Goal: Task Accomplishment & Management: Manage account settings

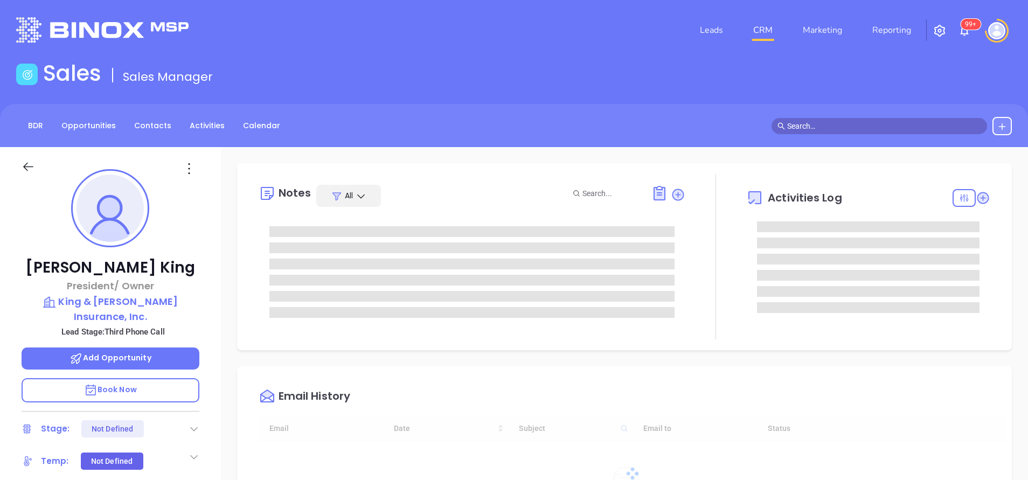
type input "[DATE]"
type input "[PERSON_NAME]"
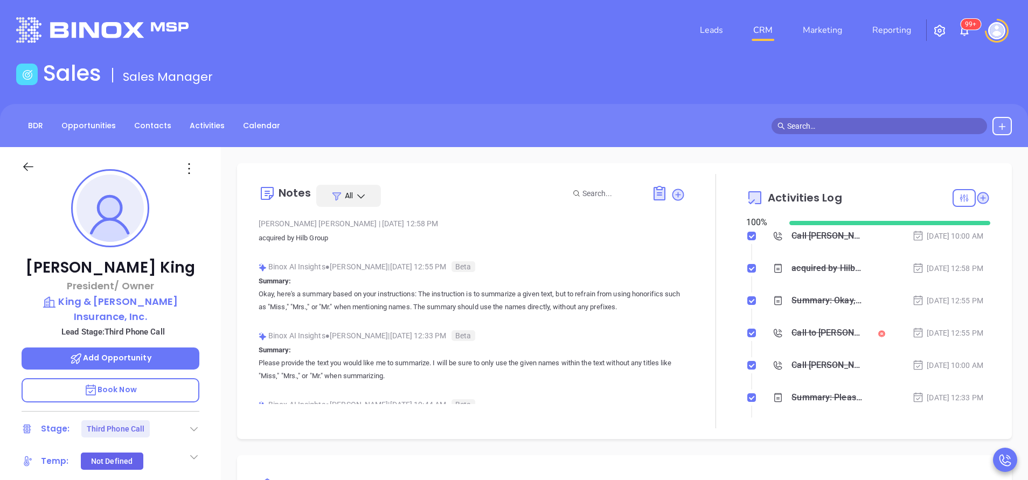
click at [724, 430] on div "Notes All Vicky Mendoza | Oct 10, 2025 12:58 PM acquired by Hilb Group Binox AI…" at bounding box center [624, 301] width 774 height 276
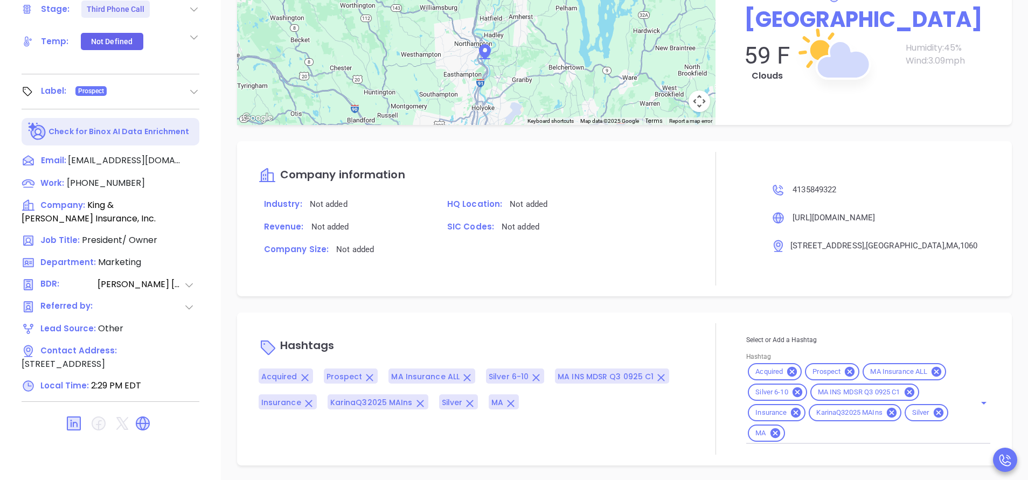
scroll to position [421, 0]
click at [807, 426] on input "Hashtag" at bounding box center [872, 431] width 173 height 13
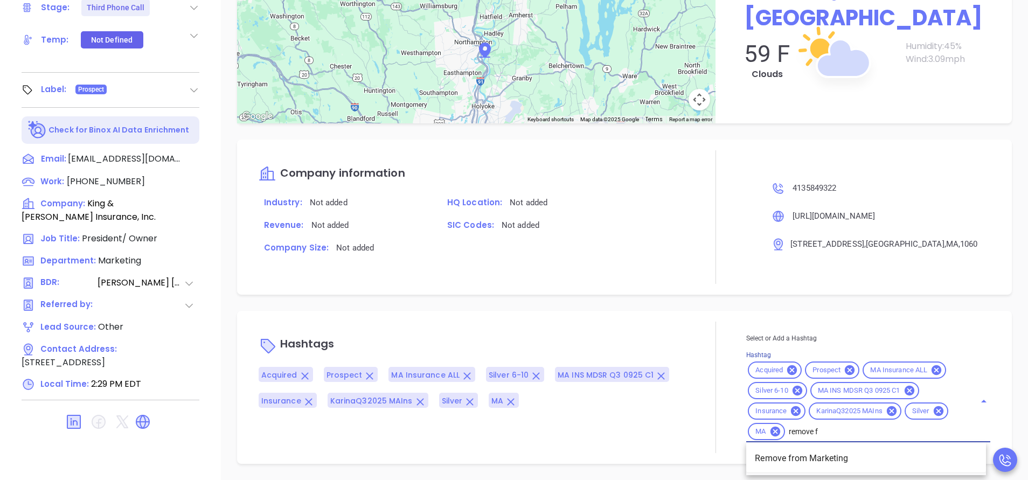
type input "remove fr"
click at [815, 458] on li "Remove from Marketing" at bounding box center [866, 458] width 240 height 19
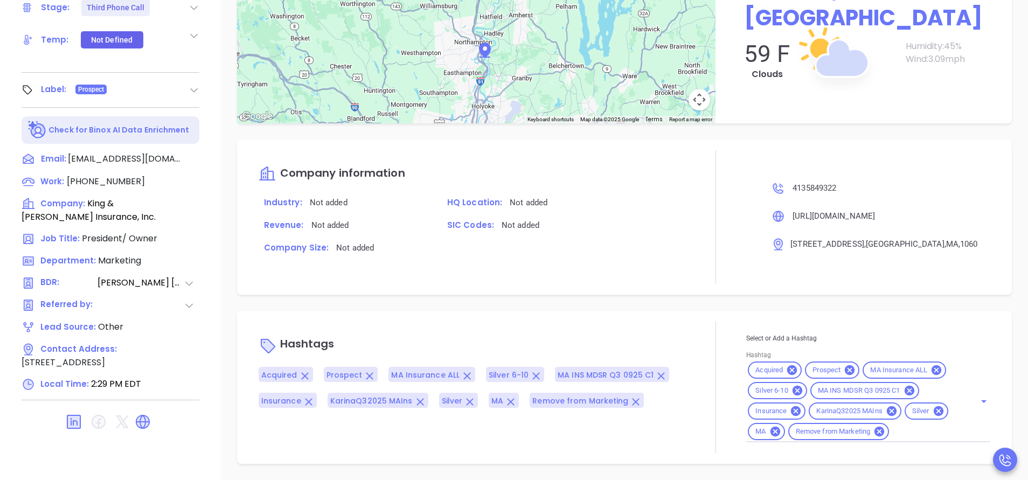
click at [618, 431] on div "Hashtags Acquired Prospect MA Insurance ALL Silver 6-10 MA INS MDSR Q3 0925 C1 …" at bounding box center [471, 387] width 427 height 131
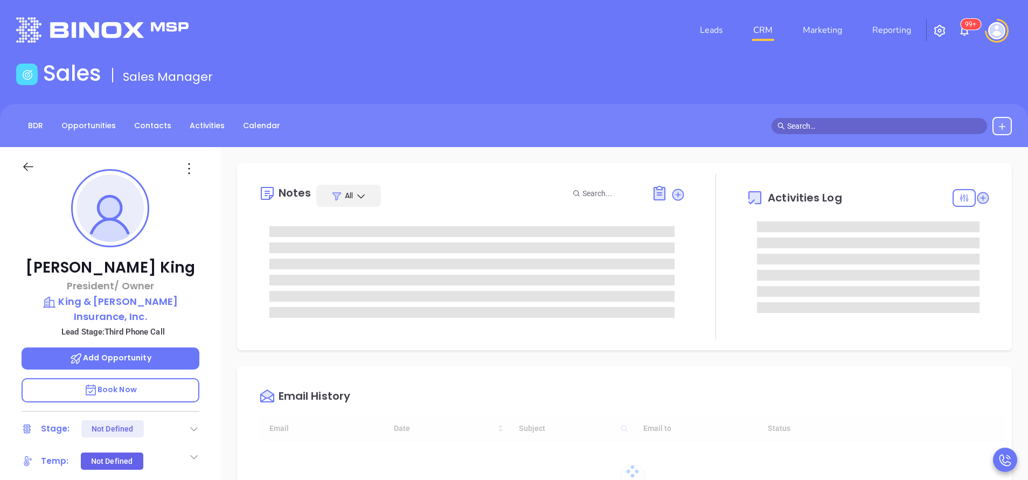
type input "[PERSON_NAME]"
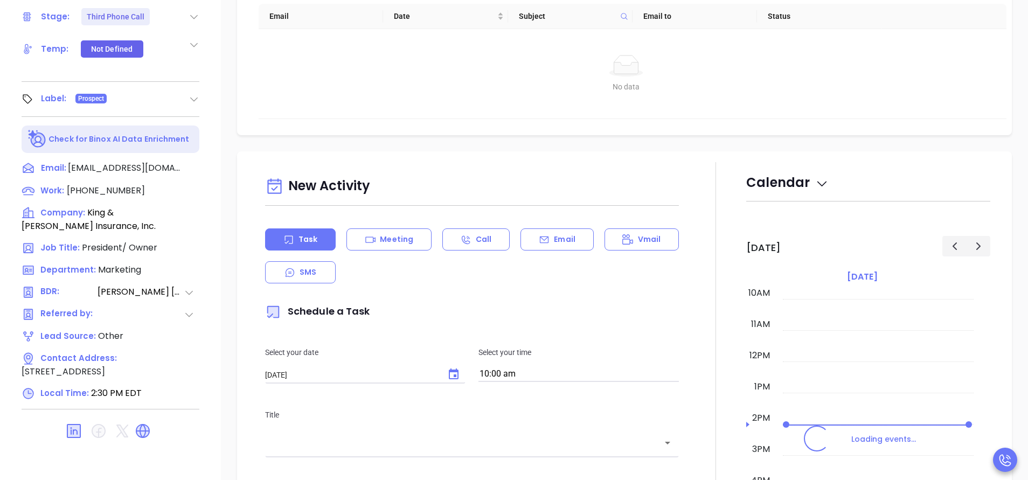
scroll to position [421, 0]
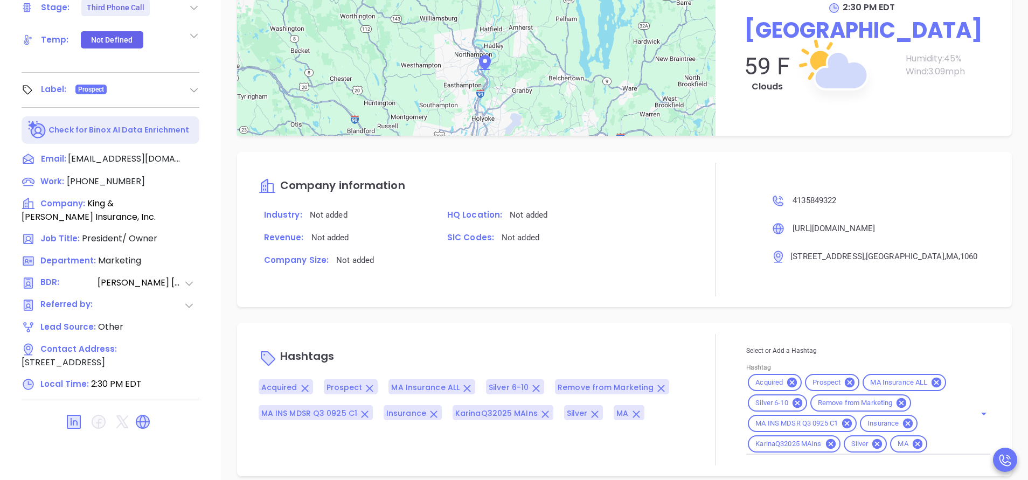
scroll to position [908, 0]
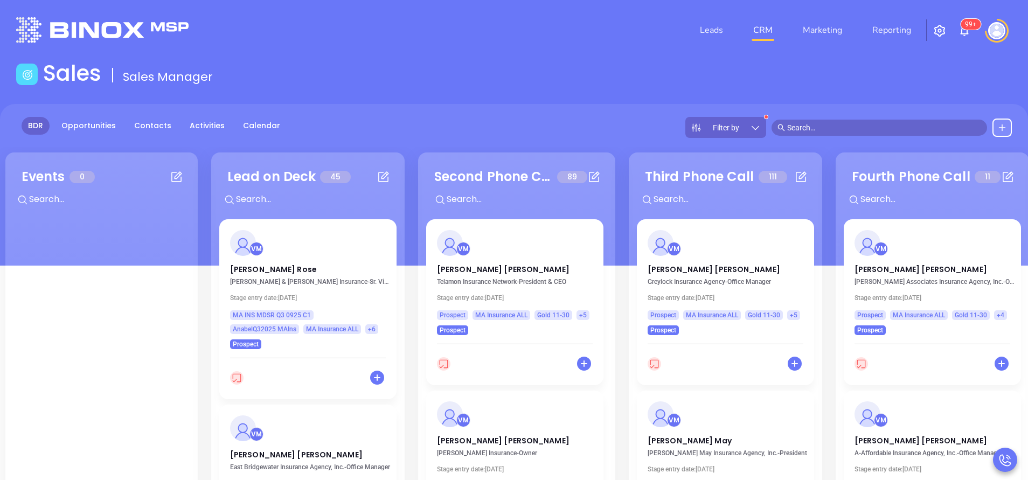
click at [532, 90] on div "Sales Sales Manager" at bounding box center [514, 75] width 1008 height 30
click at [466, 102] on main "Sales Sales Manager BDR Opportunities Contacts Activities Calendar Filter by Ca…" at bounding box center [514, 343] width 1028 height 567
click at [463, 62] on div "Sales Sales Manager" at bounding box center [514, 75] width 1008 height 30
click at [369, 129] on div "BDR Opportunities Contacts Activities Calendar Filter by" at bounding box center [514, 127] width 1028 height 21
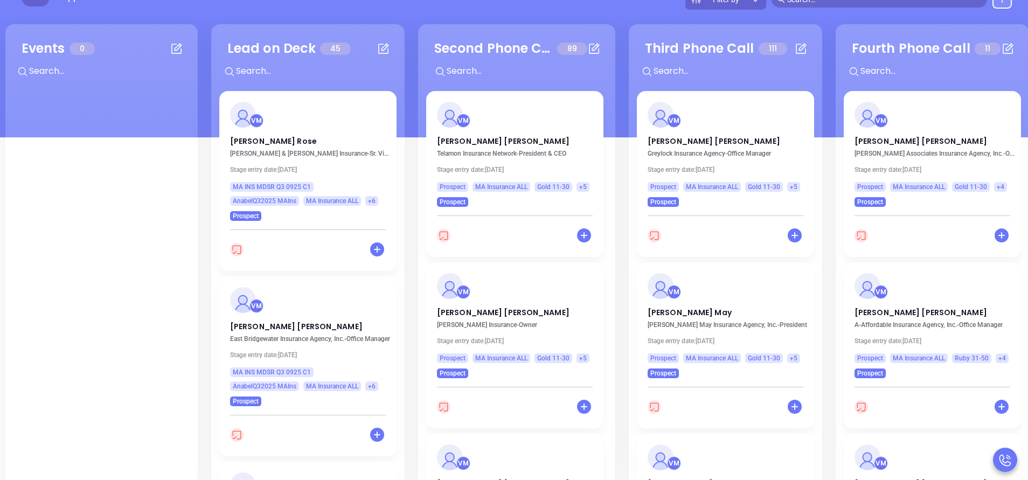
scroll to position [129, 0]
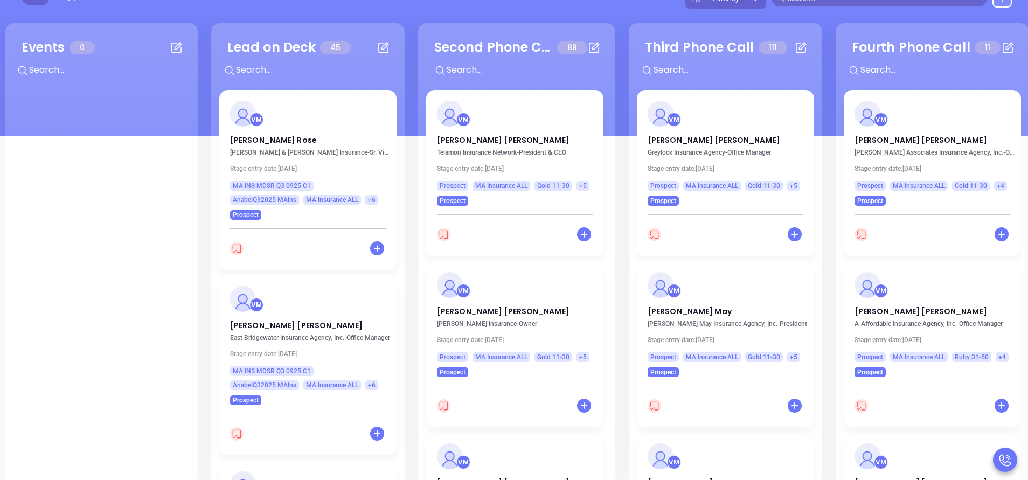
click at [409, 120] on div "Events 0 + Lead on Deck 45 + VM Midge Rose Bryden & Sullivan Insurance - Sr. Vi…" at bounding box center [1041, 254] width 2077 height 469
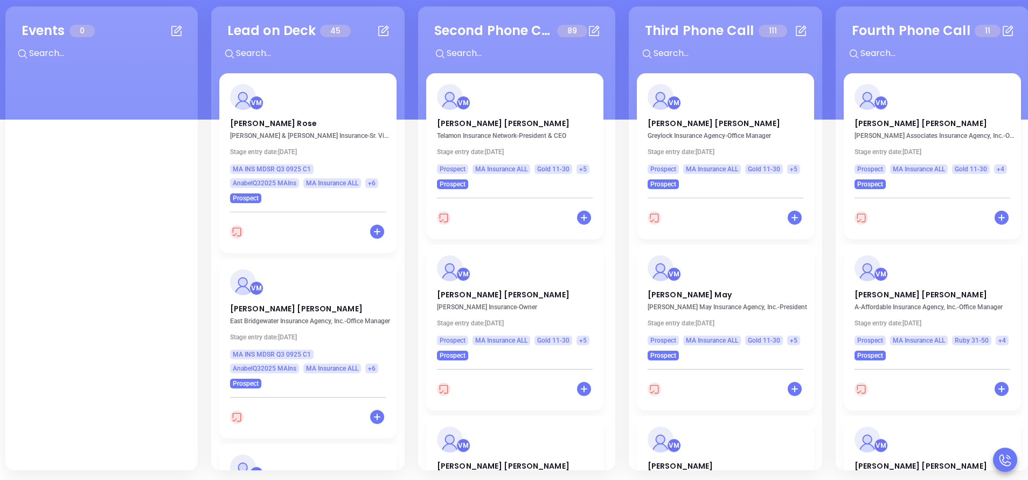
scroll to position [147, 0]
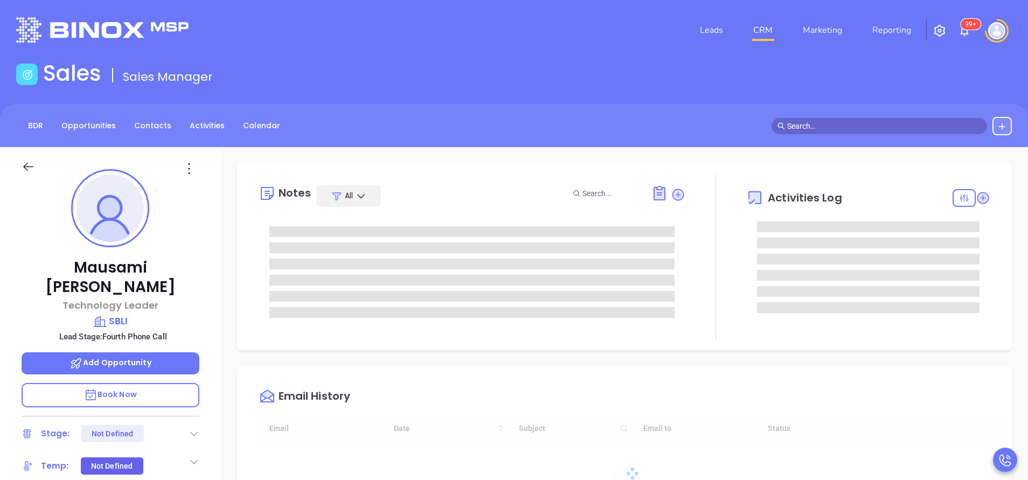
type input "10/11/2025"
type input "[PERSON_NAME]"
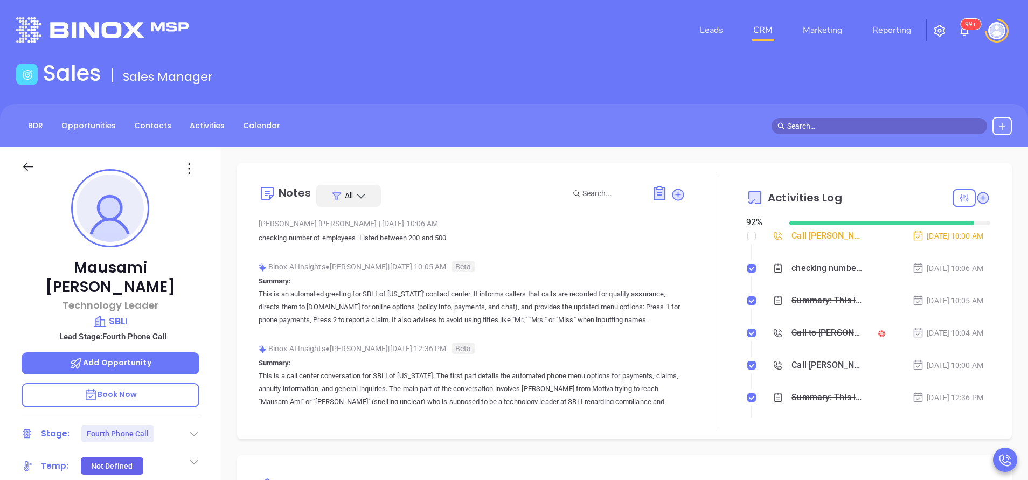
click at [121, 313] on p "SBLI" at bounding box center [111, 320] width 178 height 15
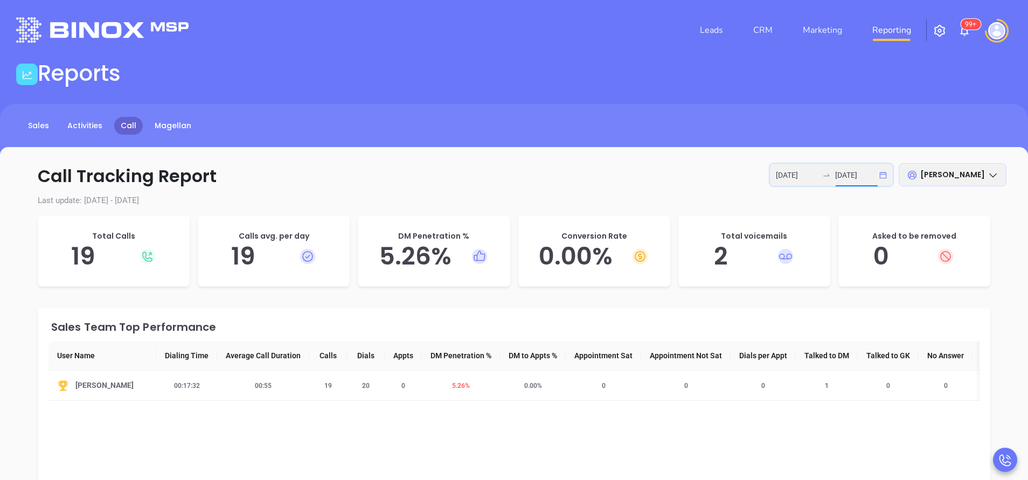
click at [837, 174] on input "[DATE]" at bounding box center [856, 175] width 42 height 12
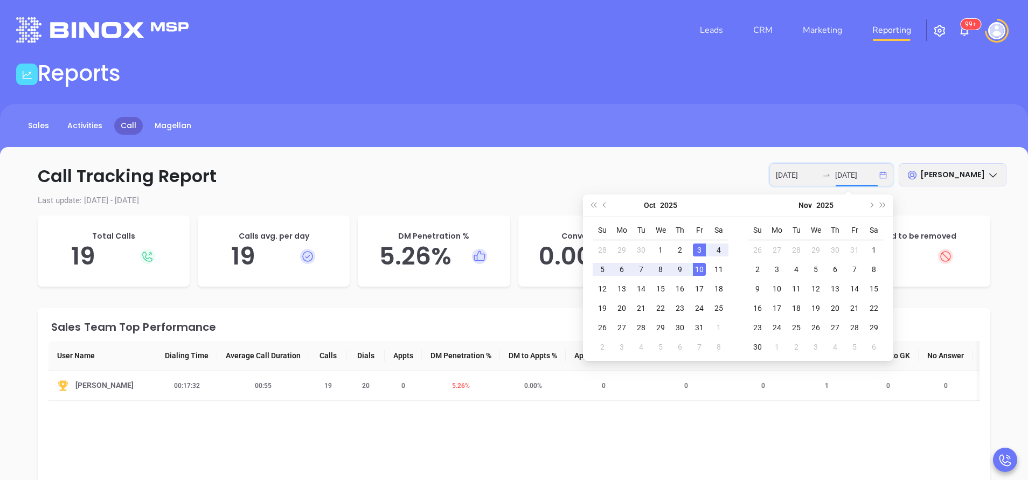
type input "[DATE]"
click at [704, 269] on div "10" at bounding box center [699, 269] width 13 height 13
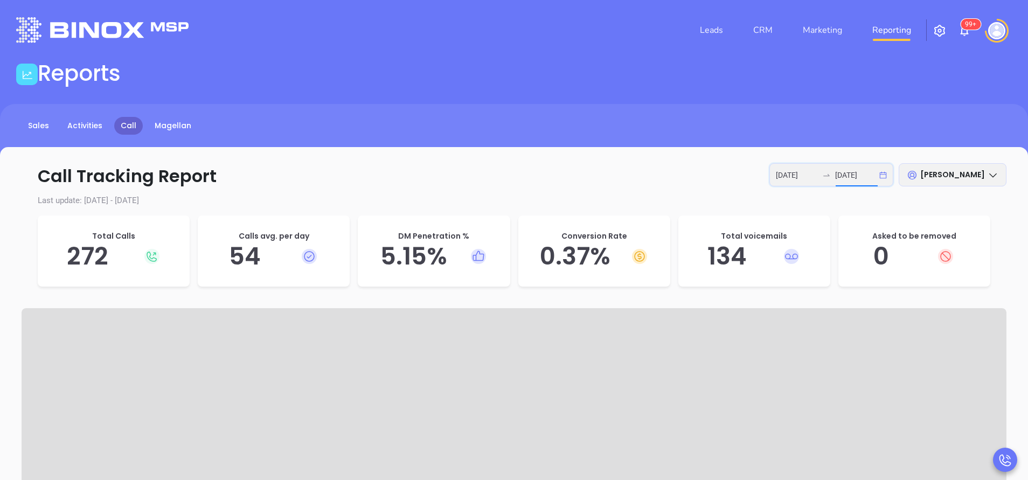
click at [853, 174] on input "[DATE]" at bounding box center [856, 175] width 42 height 12
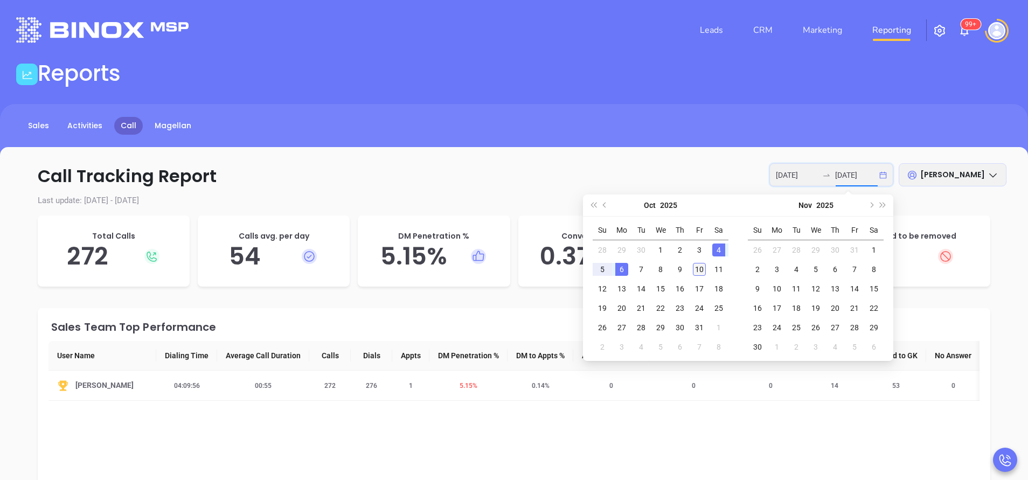
type input "[DATE]"
click at [704, 269] on div "10" at bounding box center [699, 269] width 13 height 13
type input "[DATE]"
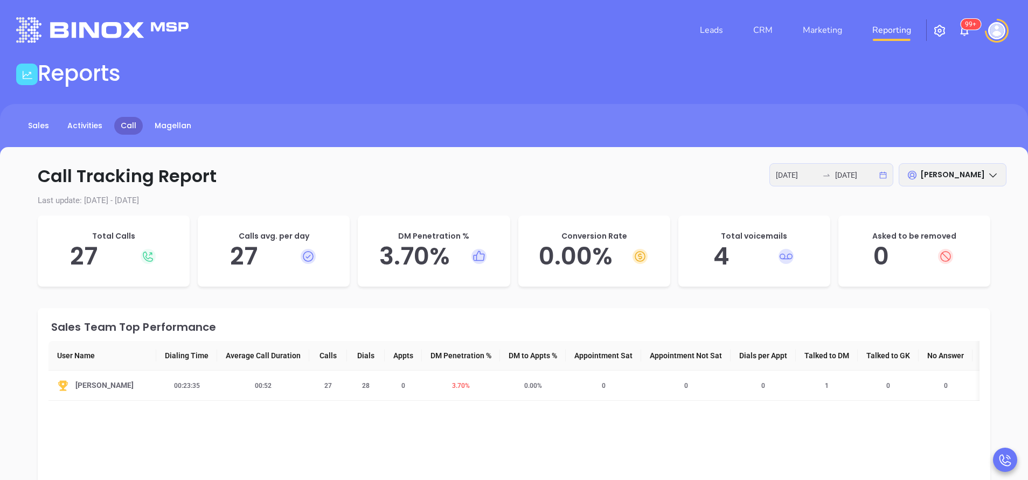
click at [576, 176] on p "Call Tracking Report [DATE] [DATE] [PERSON_NAME][GEOGRAPHIC_DATA]" at bounding box center [514, 176] width 984 height 26
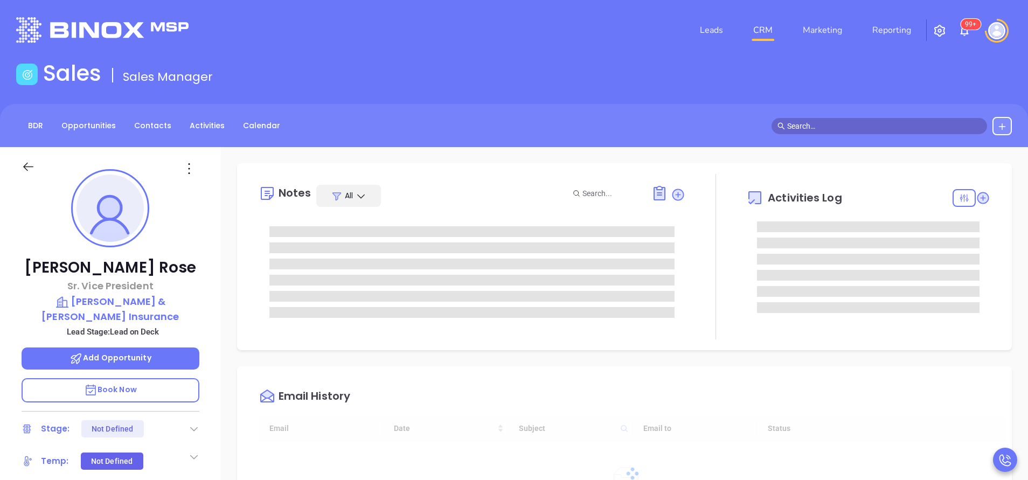
type input "10:00 am"
type input "10/11/2025"
type input "Vicky Mendoza"
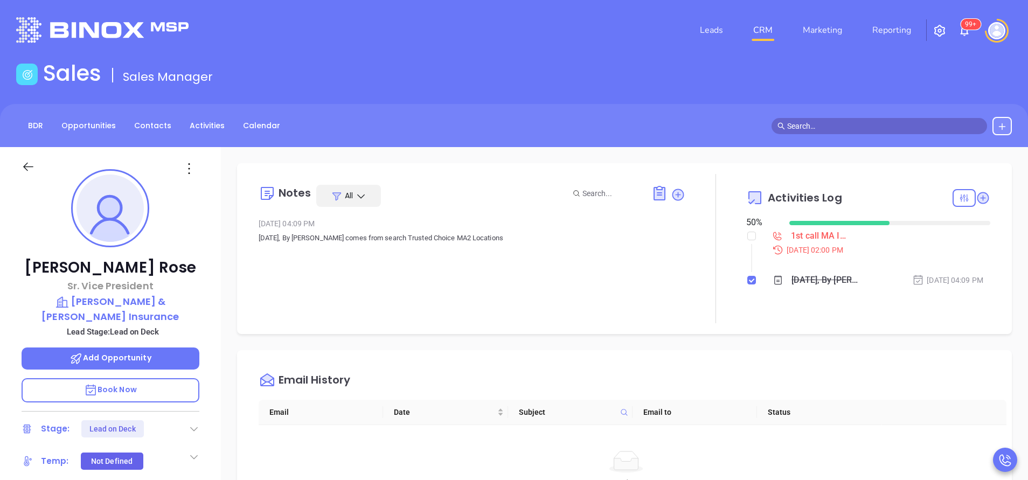
click at [434, 140] on div "BDR Opportunities Contacts Activities Calendar" at bounding box center [514, 125] width 1028 height 43
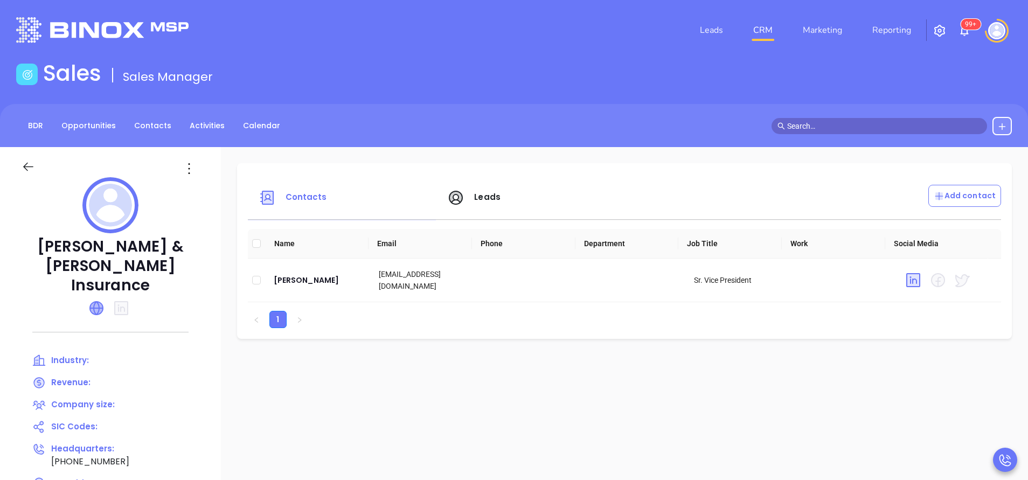
click at [95, 302] on icon at bounding box center [96, 308] width 13 height 13
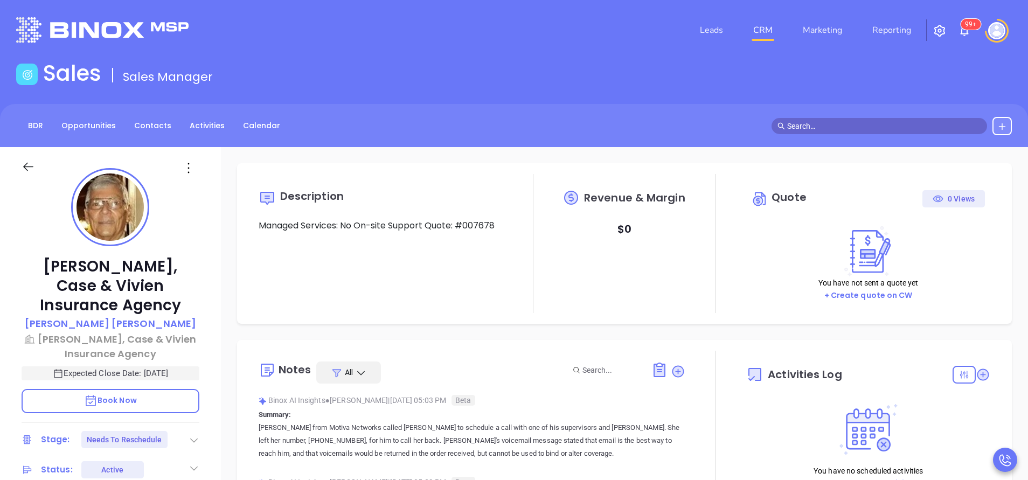
type input "10/11/2025"
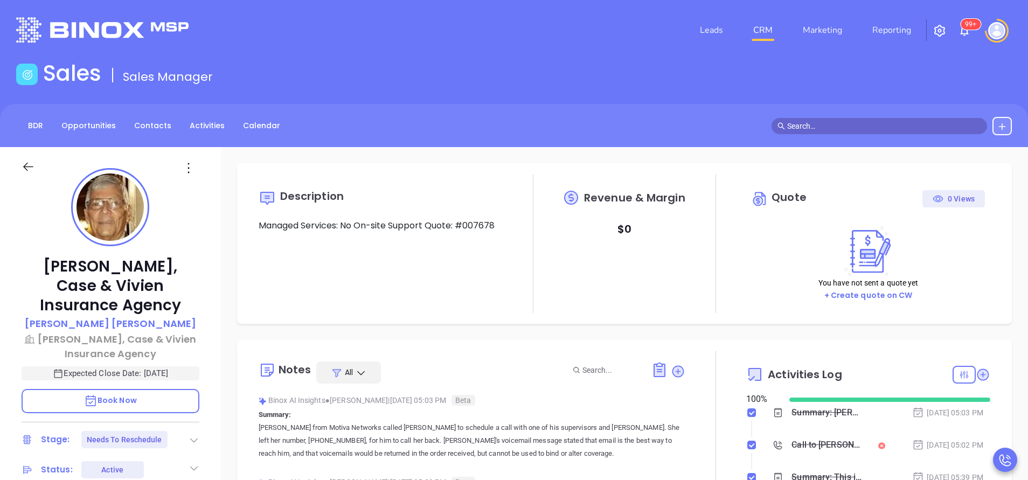
type input "[PERSON_NAME]"
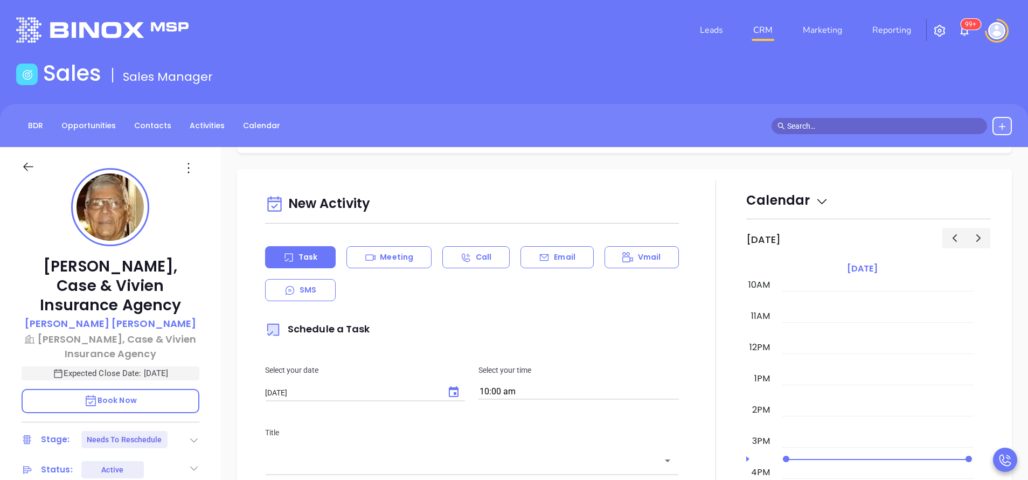
scroll to position [672, 0]
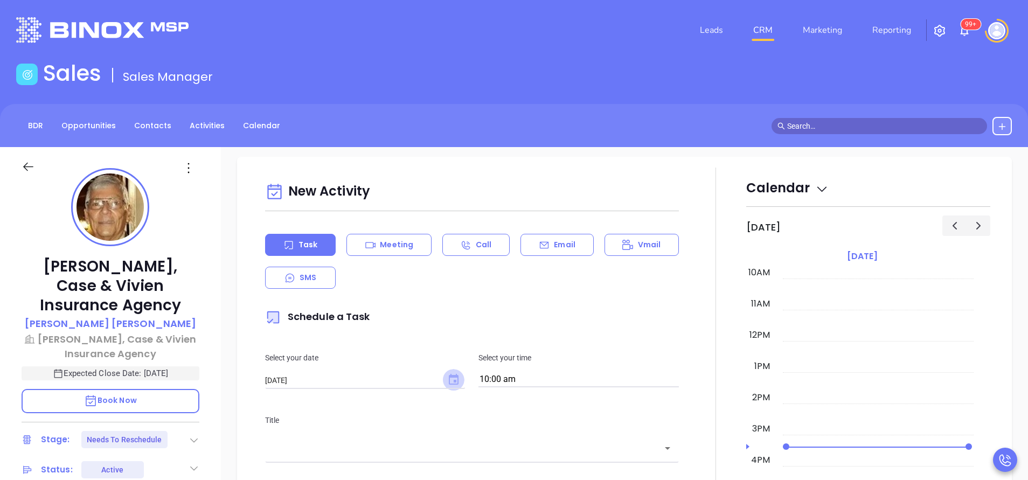
click at [453, 381] on icon "Choose date, selected date is Oct 11, 2025" at bounding box center [454, 379] width 10 height 11
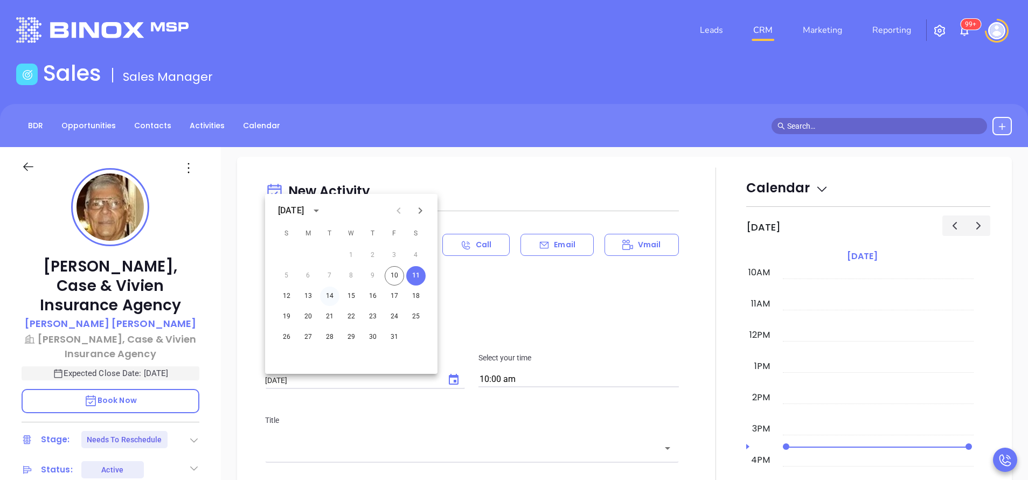
click at [329, 294] on button "14" at bounding box center [329, 296] width 19 height 19
type input "10/14/2025"
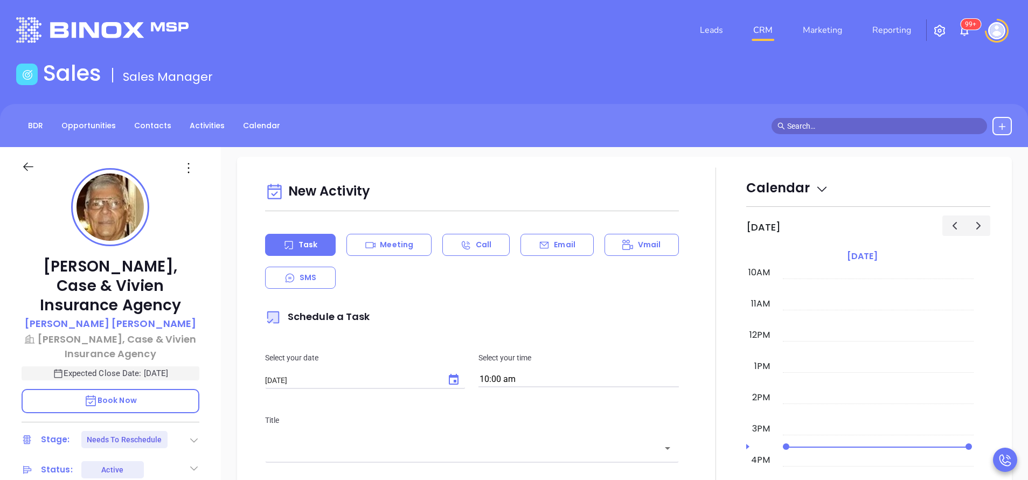
click at [481, 340] on div "Select your date 10/14/2025 ​ Select your time 10:00 am" at bounding box center [471, 369] width 427 height 62
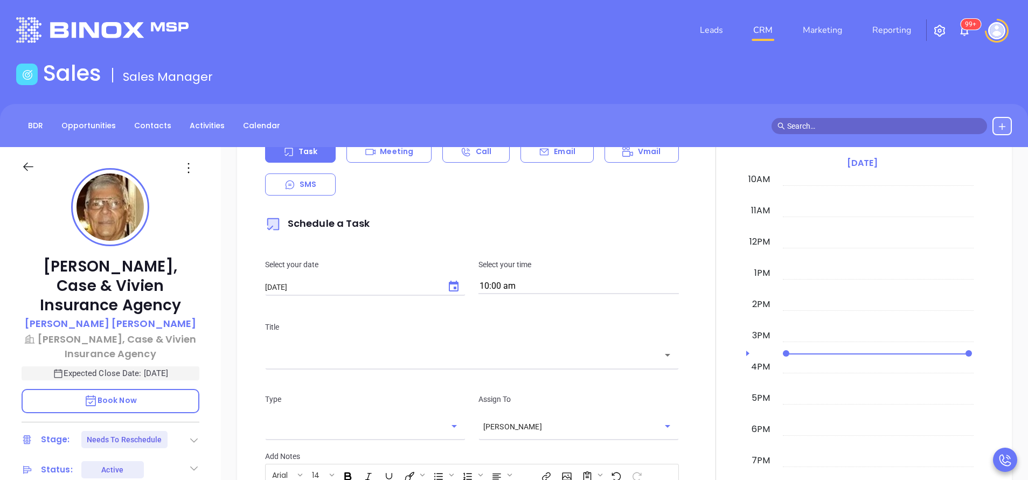
scroll to position [769, 0]
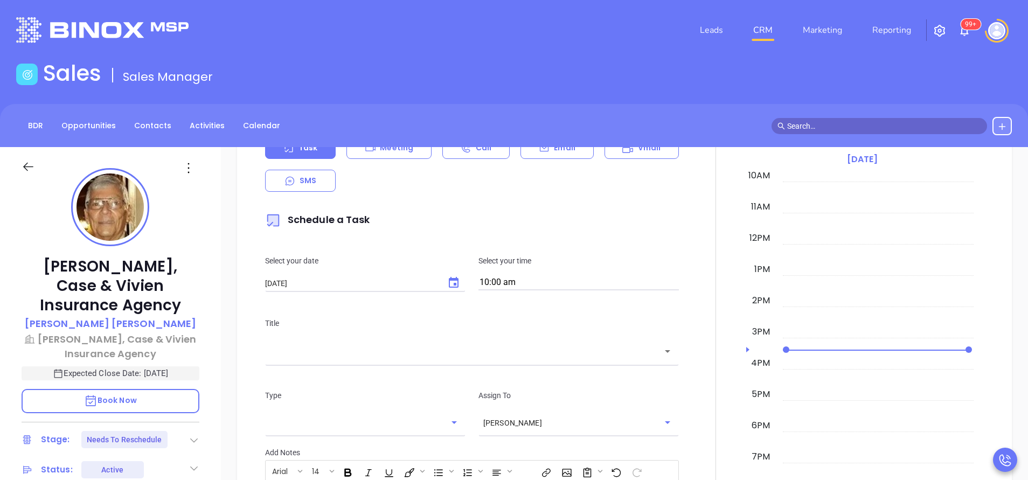
click at [428, 359] on div "​" at bounding box center [472, 350] width 414 height 23
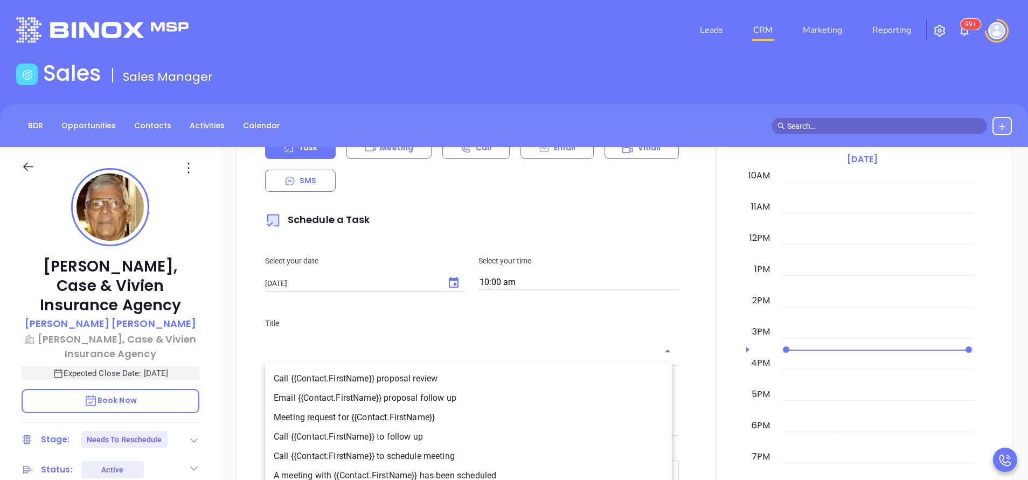
click at [411, 427] on li "Call {{Contact.FirstName}} to follow up" at bounding box center [468, 436] width 407 height 19
type input "Call Jim to follow up"
type input "Call"
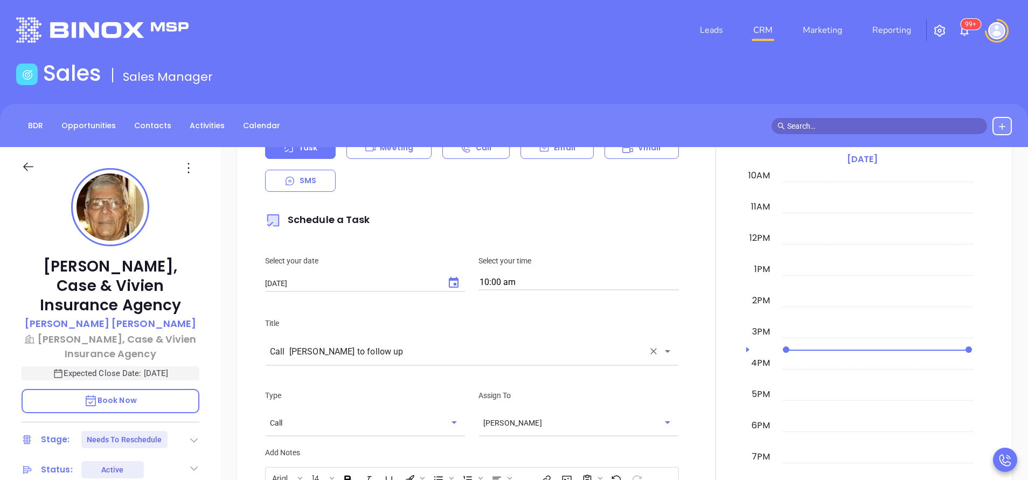
click at [685, 325] on div at bounding box center [715, 374] width 61 height 606
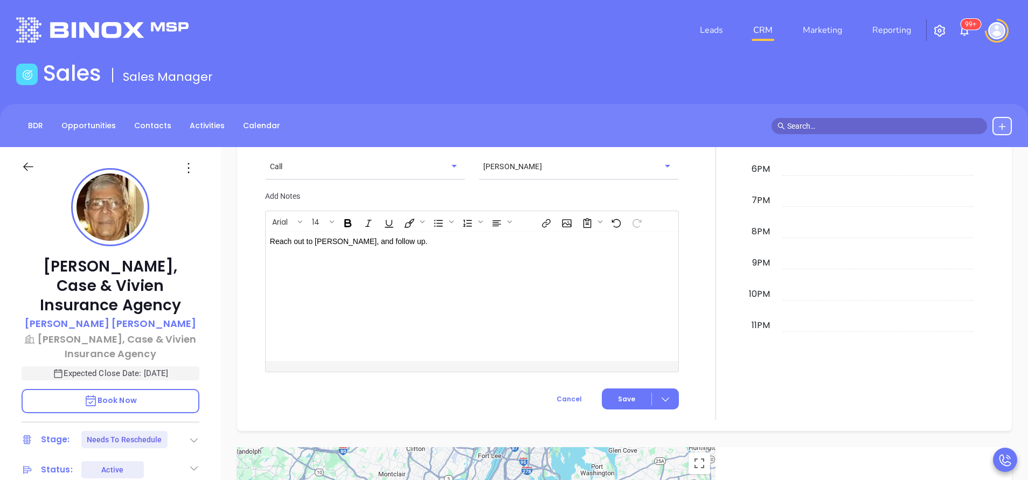
scroll to position [1028, 0]
click at [622, 400] on span "Save" at bounding box center [626, 397] width 17 height 10
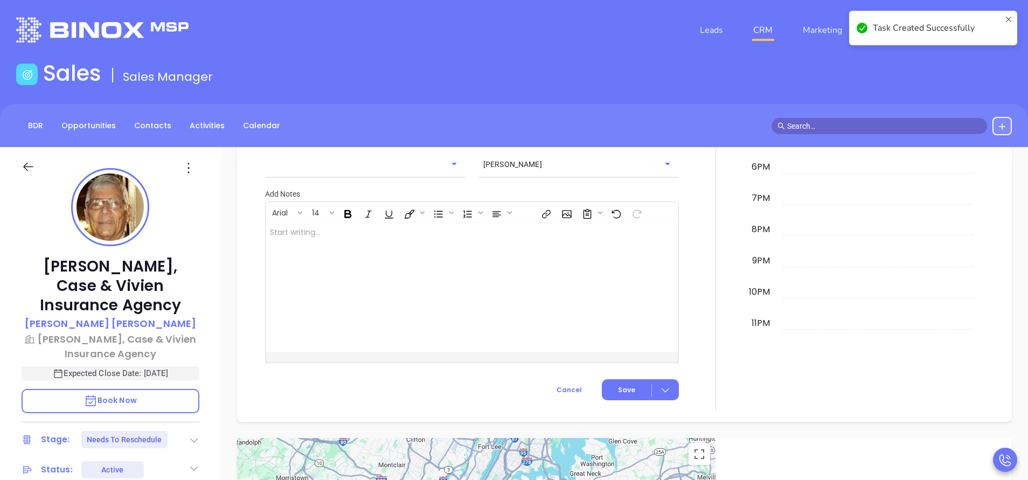
click at [207, 239] on div "Lowry-Dunham, Case & Vivien Insurance Agency Jim Bacino Lowry-Dunham, Case & Vi…" at bounding box center [110, 447] width 221 height 600
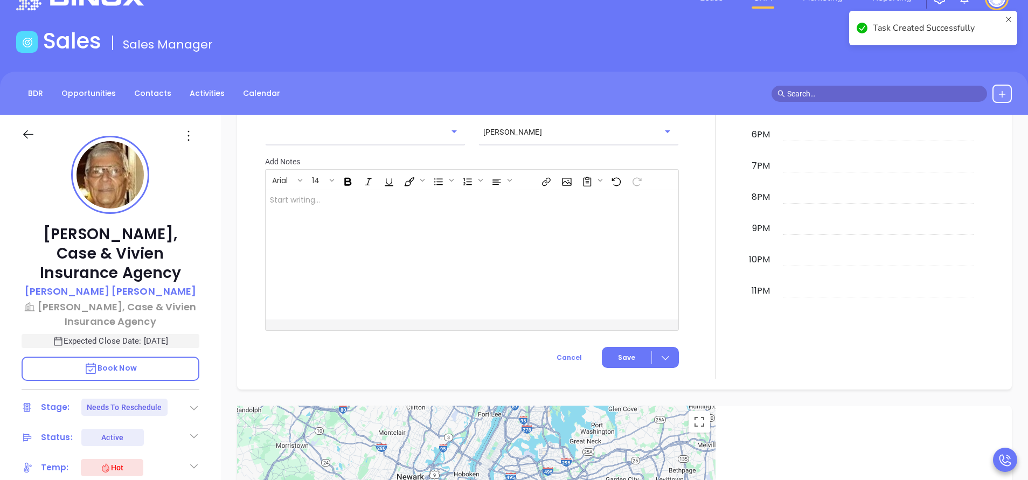
checkbox input "false"
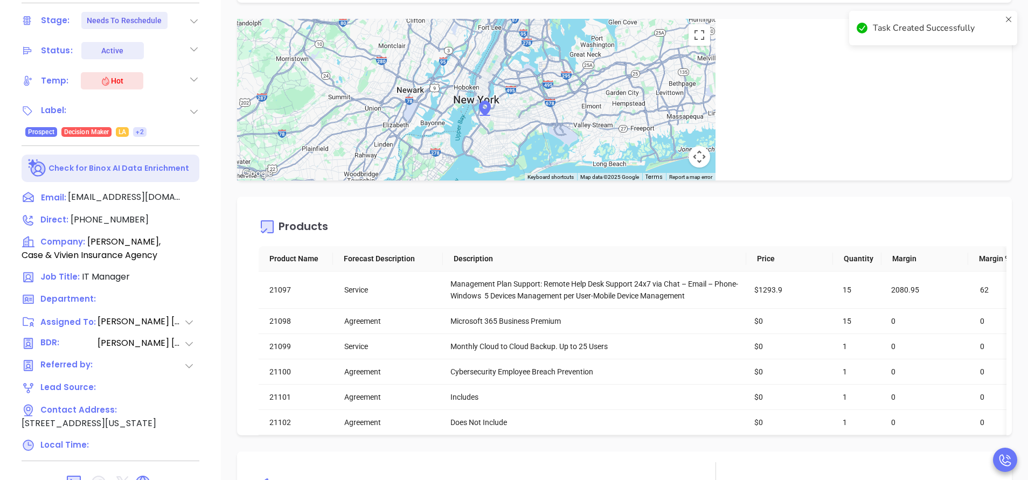
scroll to position [420, 0]
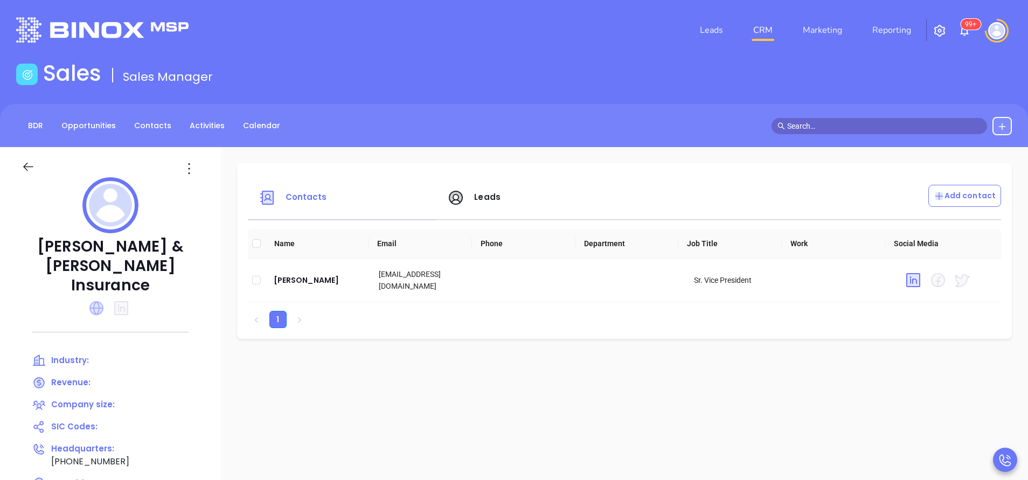
click at [96, 301] on icon at bounding box center [96, 308] width 14 height 14
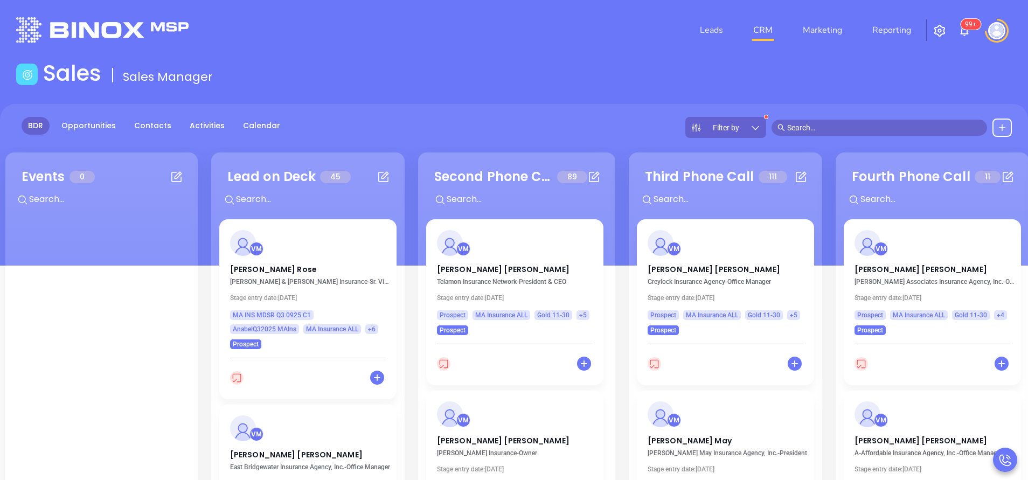
scroll to position [147, 0]
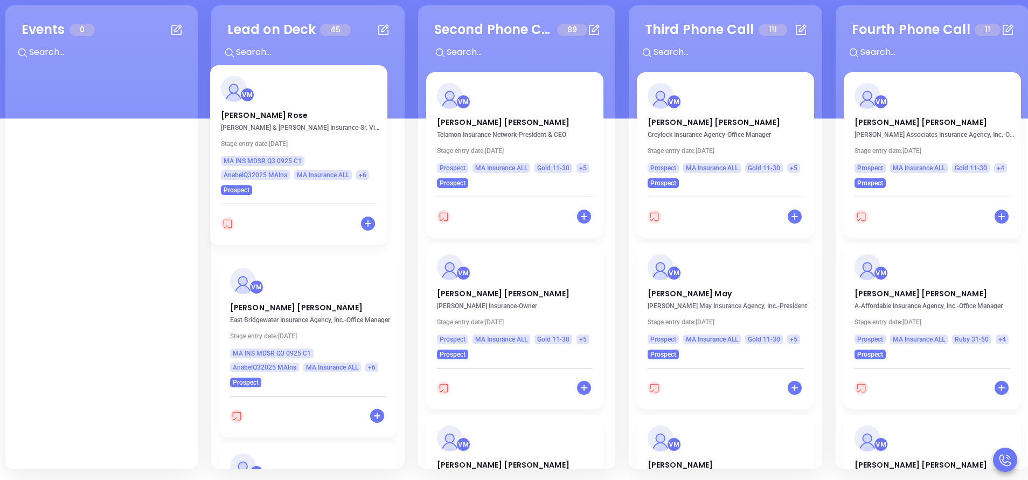
drag, startPoint x: 298, startPoint y: 116, endPoint x: 282, endPoint y: 101, distance: 21.7
click at [282, 101] on div "VM Midge Rose Bryden & Sullivan Insurance - Sr. Vice President Stage entry date…" at bounding box center [307, 304] width 177 height 464
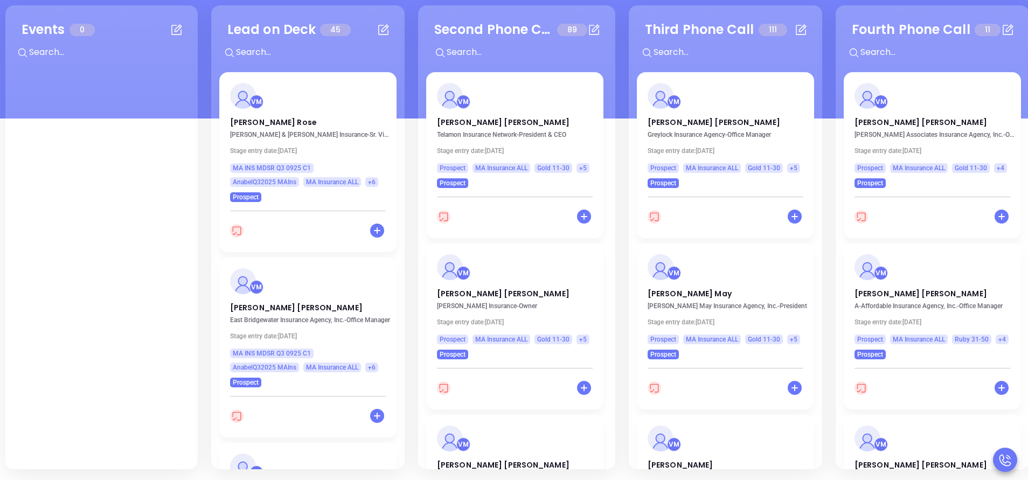
click at [401, 391] on div "Lead on Deck 45 + VM Midge Rose Bryden & Sullivan Insurance - Sr. Vice Presiden…" at bounding box center [307, 237] width 193 height 464
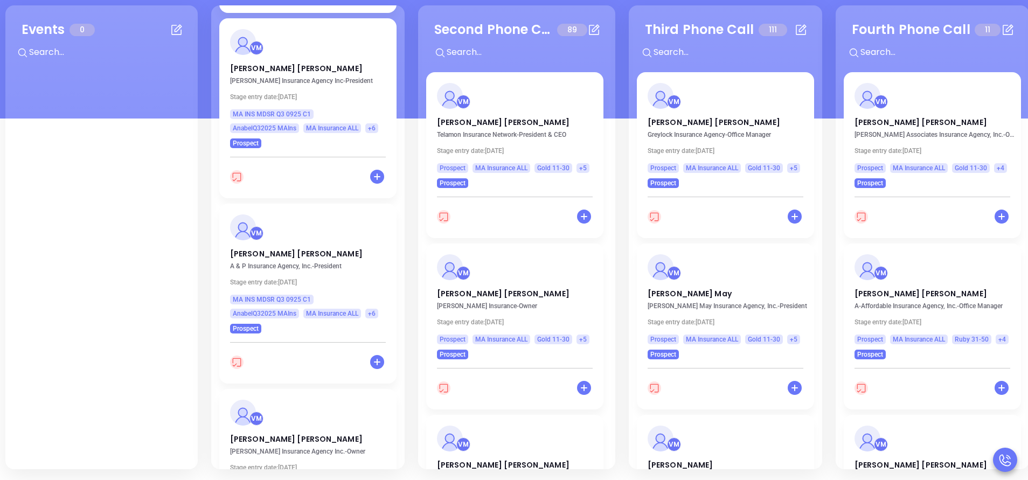
scroll to position [452, 0]
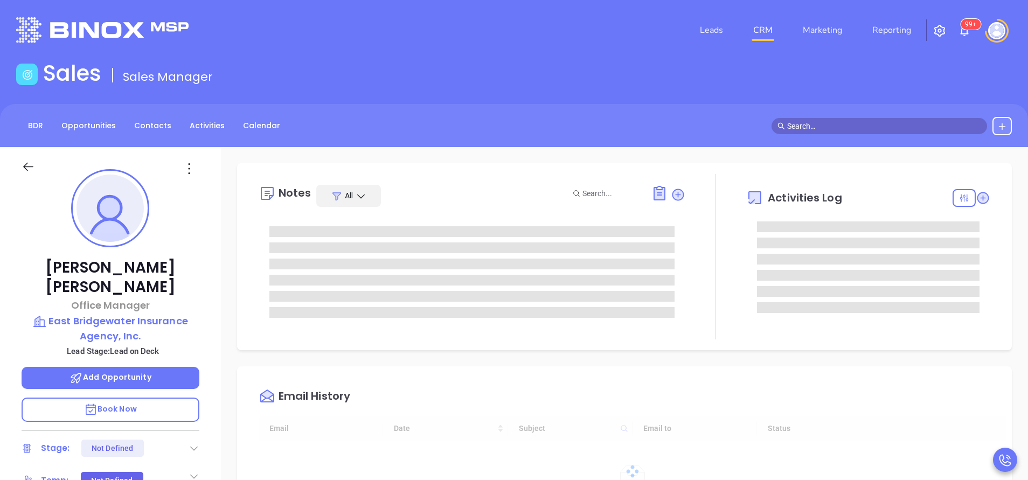
type input "[DATE]"
type input "[PERSON_NAME]"
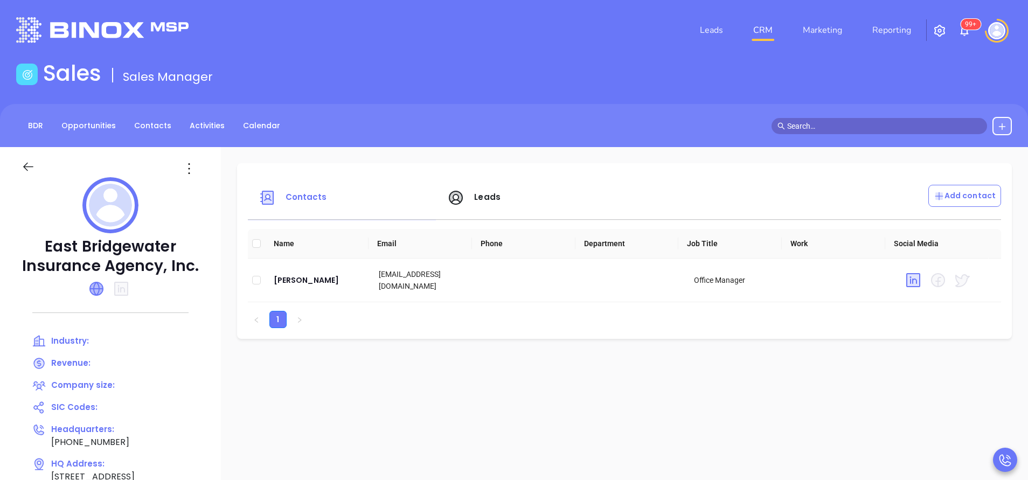
click at [92, 290] on icon at bounding box center [96, 288] width 13 height 13
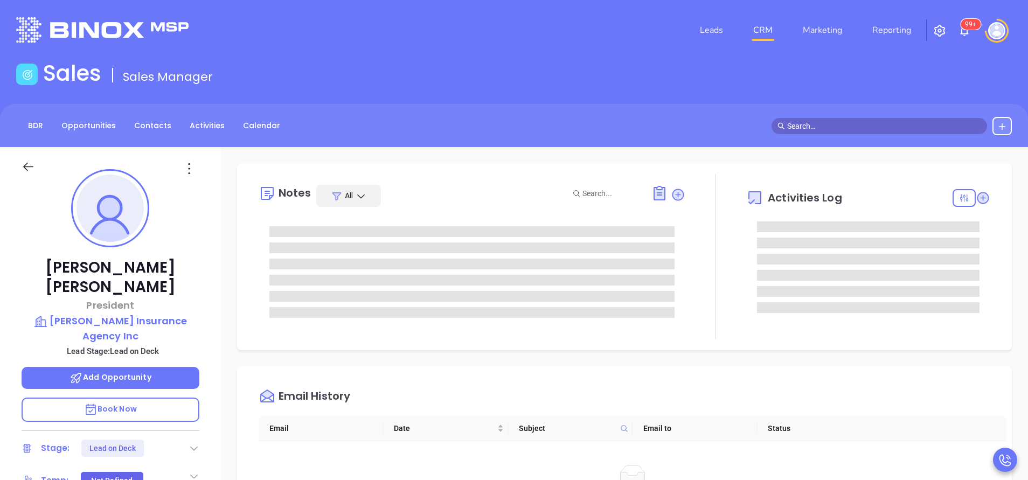
scroll to position [313, 0]
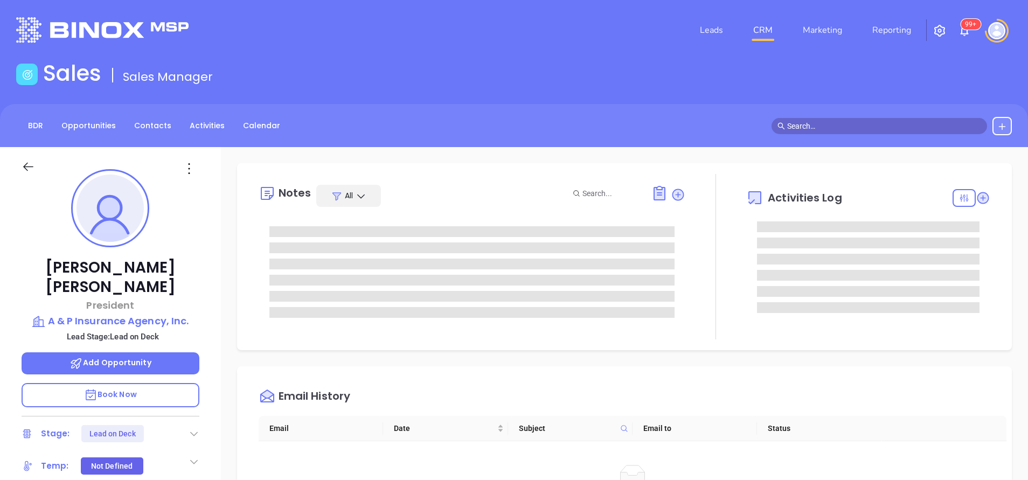
type input "[PERSON_NAME]"
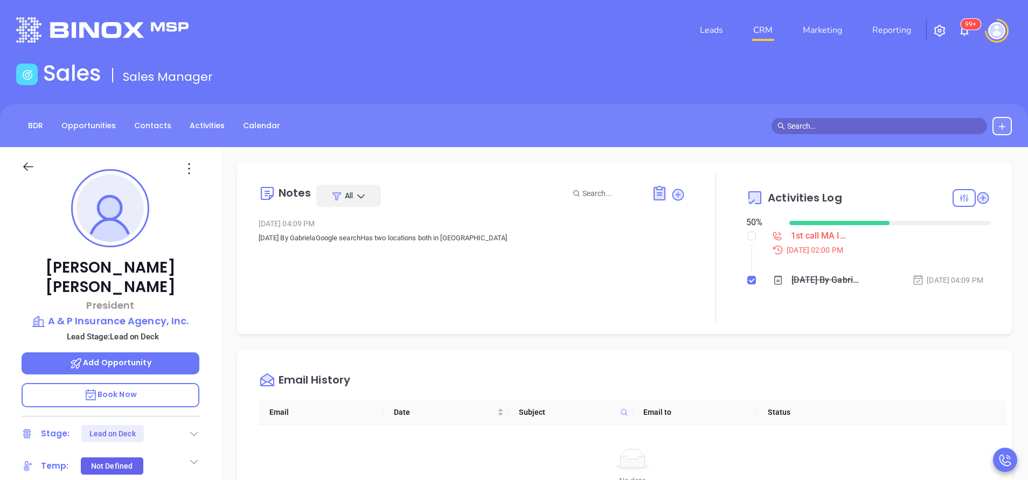
scroll to position [313, 0]
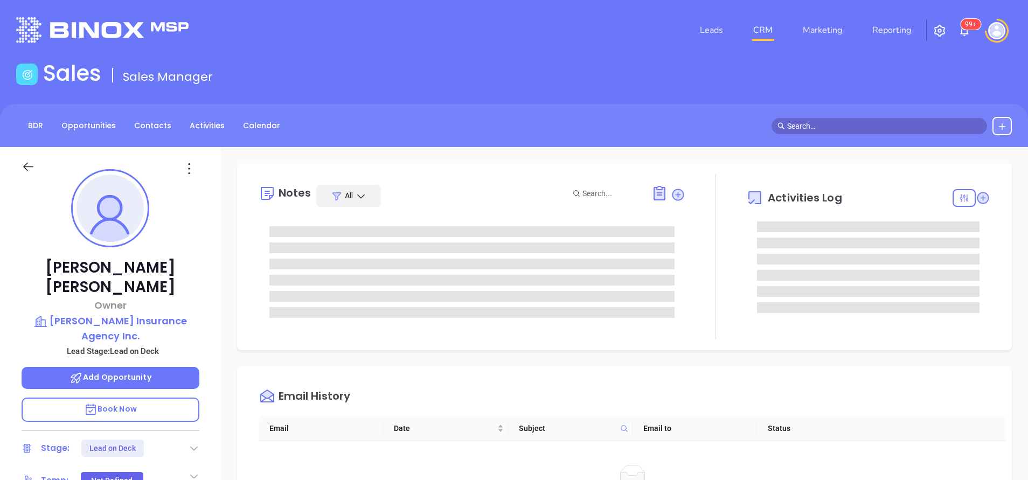
type input "[PERSON_NAME]"
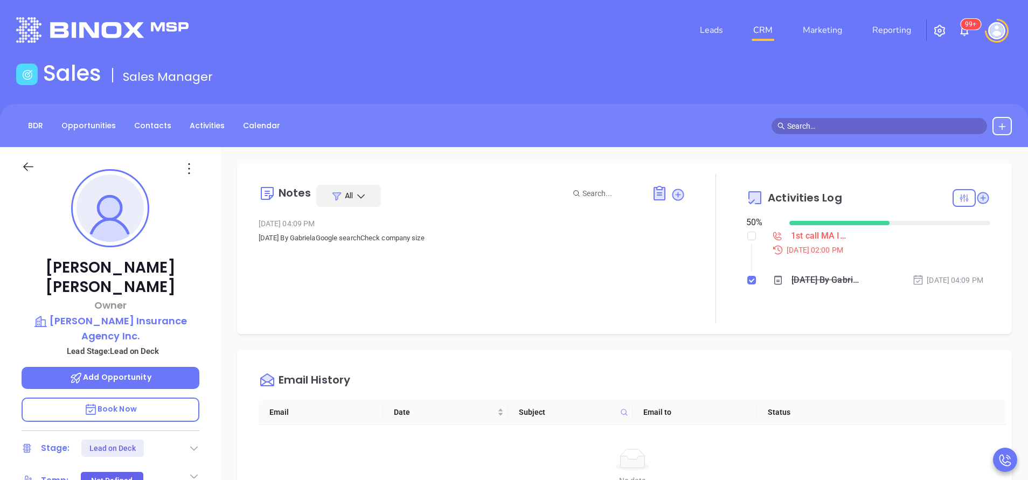
scroll to position [313, 0]
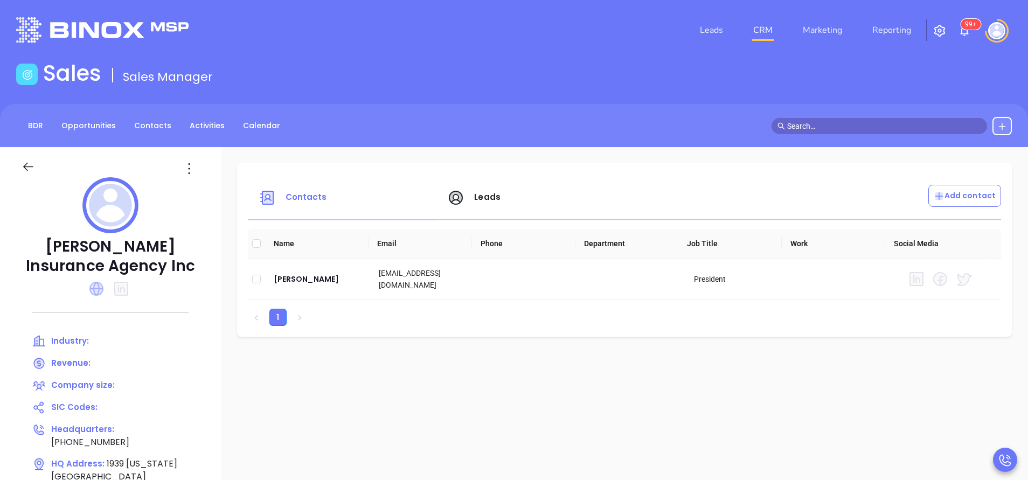
click at [94, 289] on icon at bounding box center [96, 289] width 14 height 14
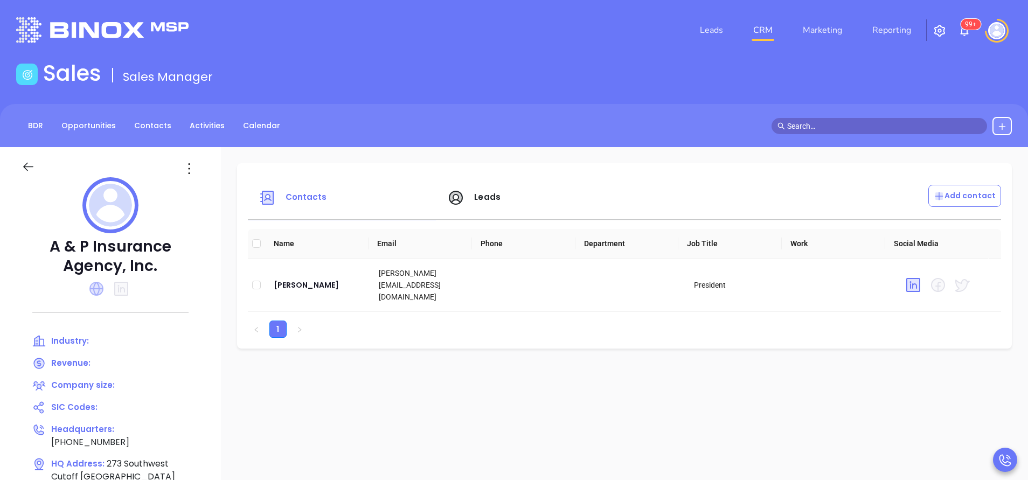
click at [94, 291] on icon at bounding box center [96, 289] width 14 height 14
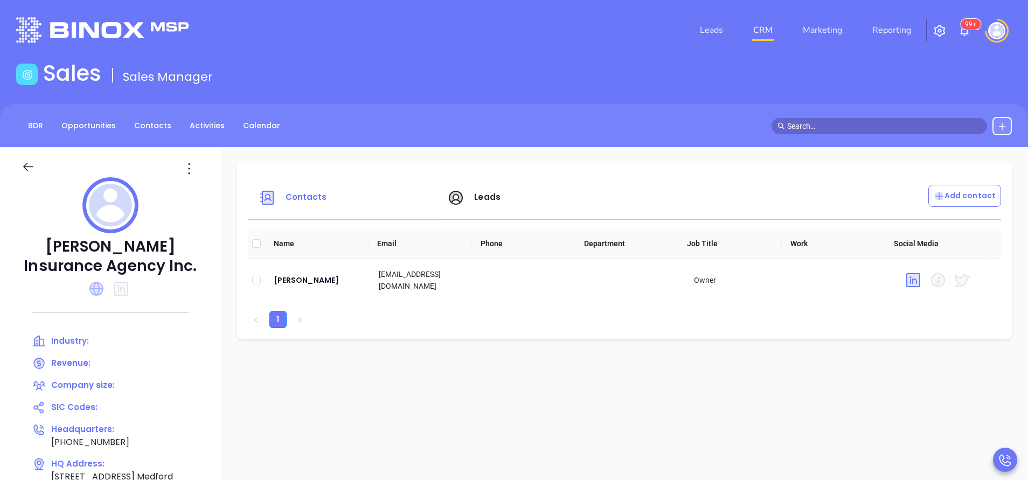
click at [95, 292] on icon at bounding box center [96, 289] width 14 height 14
